Goal: Navigation & Orientation: Find specific page/section

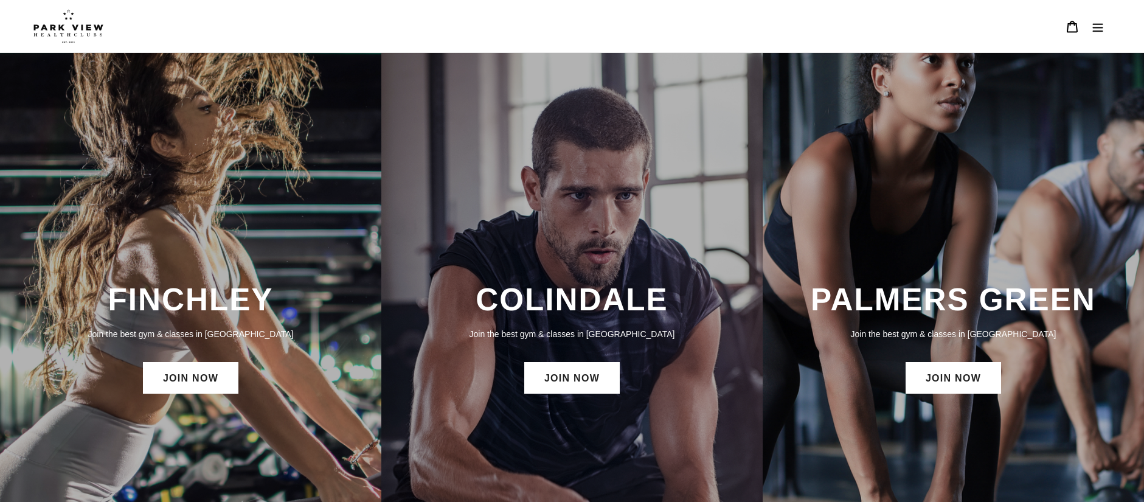
click at [995, 229] on div "PALMERS GREEN Join the best gym & classes in [GEOGRAPHIC_DATA] JOIN NOW" at bounding box center [953, 339] width 381 height 572
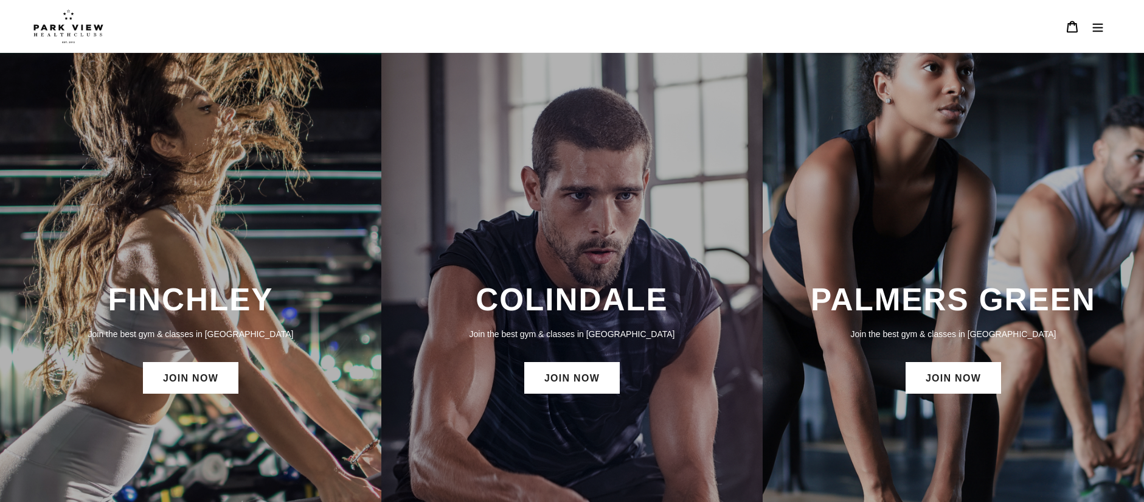
click at [54, 34] on img at bounding box center [68, 26] width 70 height 34
click at [1094, 30] on icon "Menu" at bounding box center [1098, 27] width 10 height 9
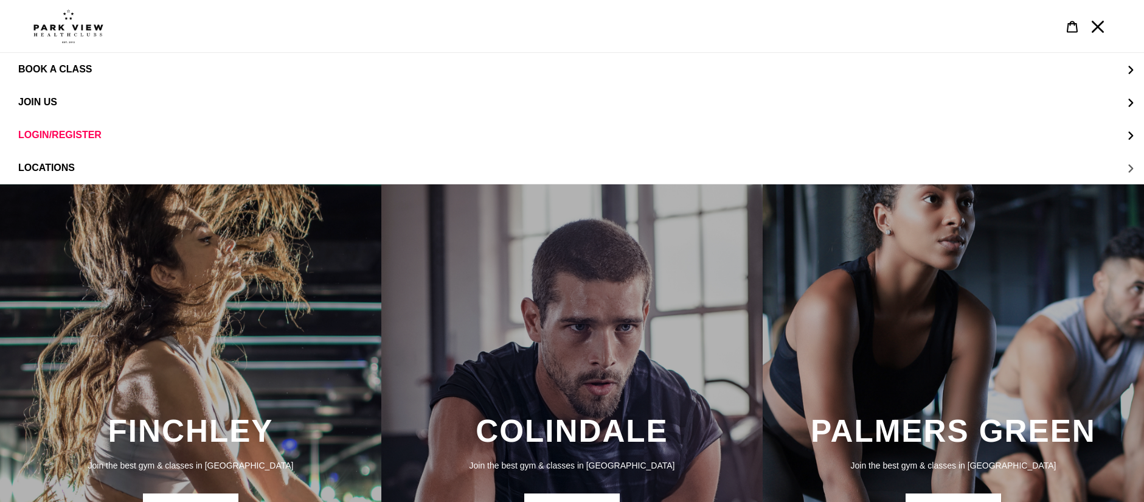
click at [65, 168] on span "LOCATIONS" at bounding box center [46, 167] width 57 height 11
click at [83, 167] on span "Palmers Green" at bounding box center [85, 167] width 84 height 11
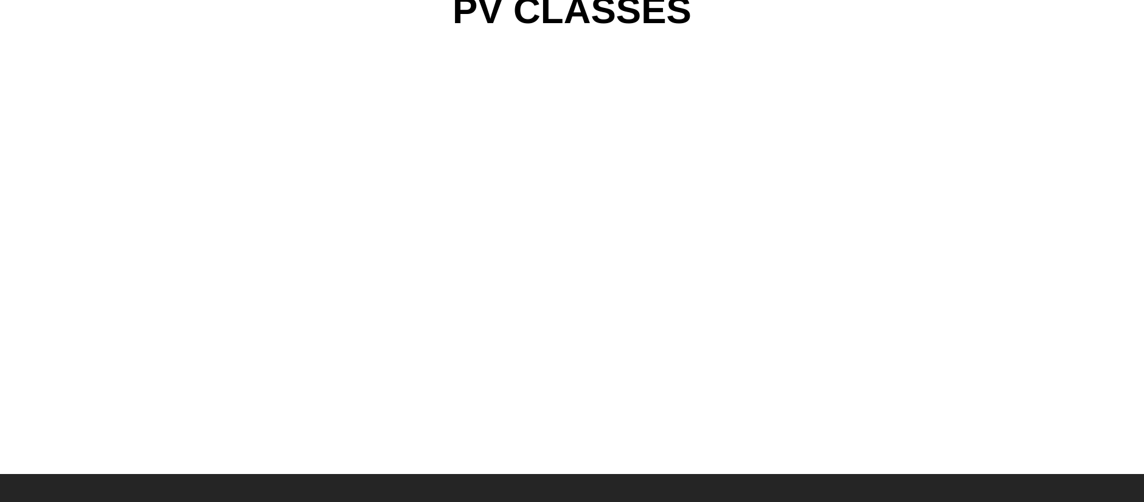
scroll to position [1183, 0]
